Goal: Task Accomplishment & Management: Use online tool/utility

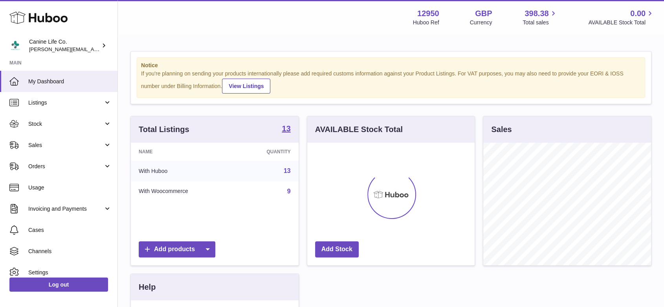
scroll to position [123, 167]
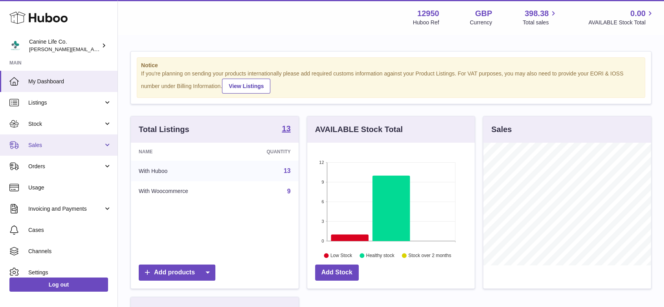
click at [53, 144] on span "Sales" at bounding box center [65, 145] width 75 height 7
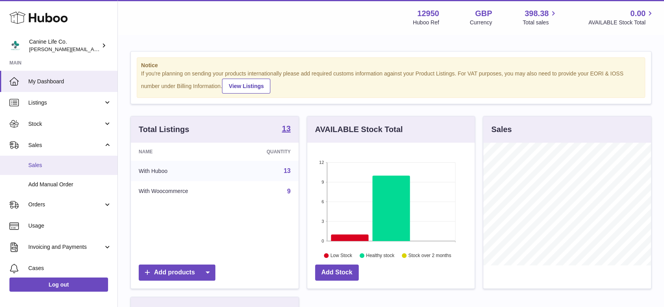
click at [60, 170] on link "Sales" at bounding box center [59, 165] width 118 height 19
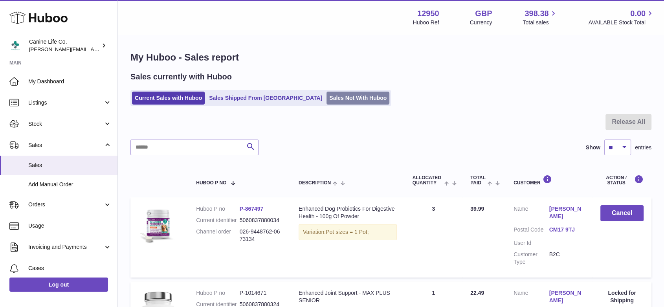
click at [327, 97] on link "Sales Not With Huboo" at bounding box center [358, 98] width 63 height 13
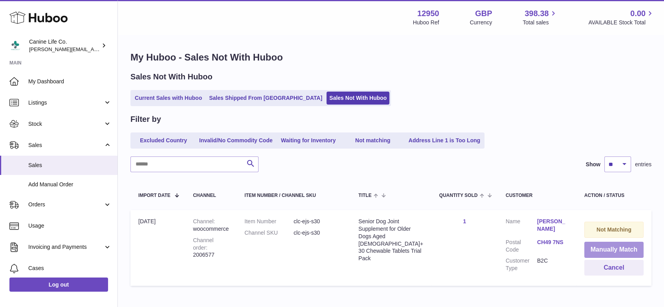
click at [622, 250] on button "Manually Match" at bounding box center [614, 250] width 59 height 16
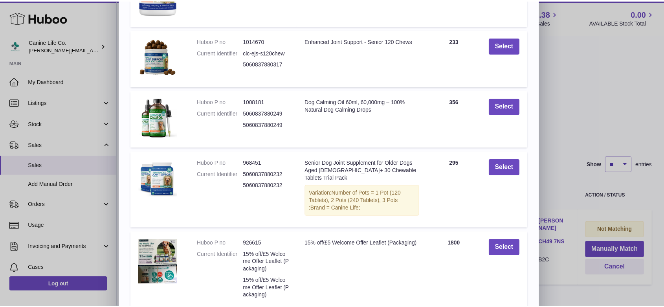
scroll to position [160, 0]
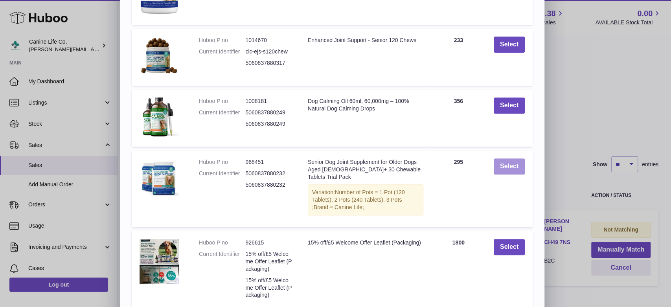
click at [513, 168] on button "Select" at bounding box center [509, 166] width 31 height 16
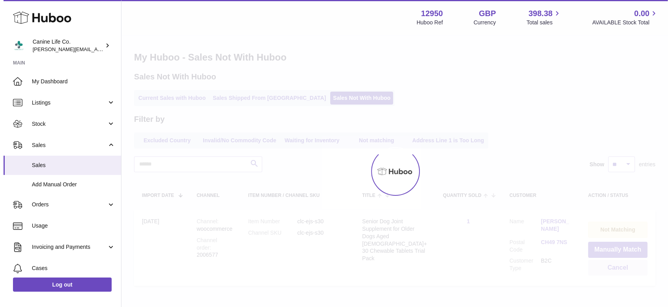
scroll to position [0, 0]
